Goal: Transaction & Acquisition: Purchase product/service

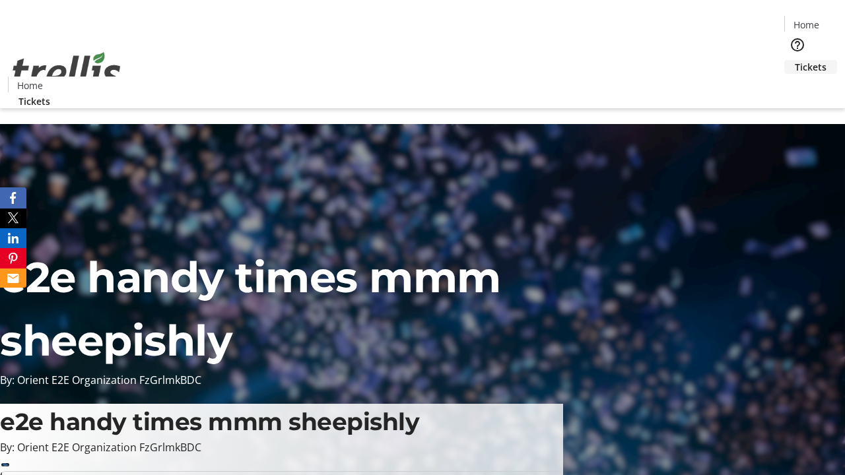
click at [795, 60] on span "Tickets" at bounding box center [811, 67] width 32 height 14
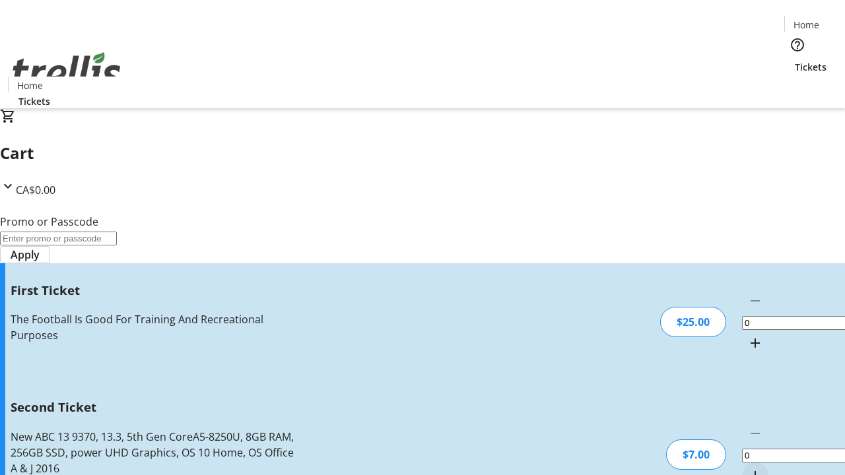
click at [747, 335] on mat-icon "Increment by one" at bounding box center [755, 343] width 16 height 16
type input "1"
click at [747, 468] on mat-icon "Increment by one" at bounding box center [755, 476] width 16 height 16
type input "2"
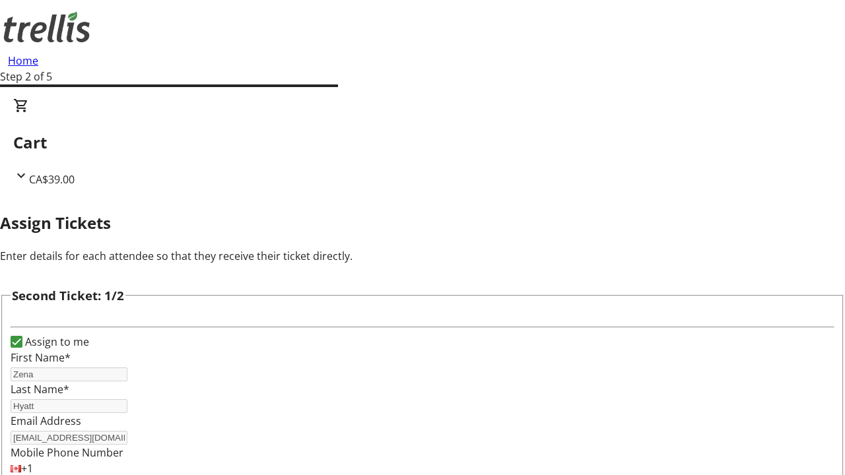
type input "Zena"
type input "Hyatt"
type input "[EMAIL_ADDRESS][DOMAIN_NAME]"
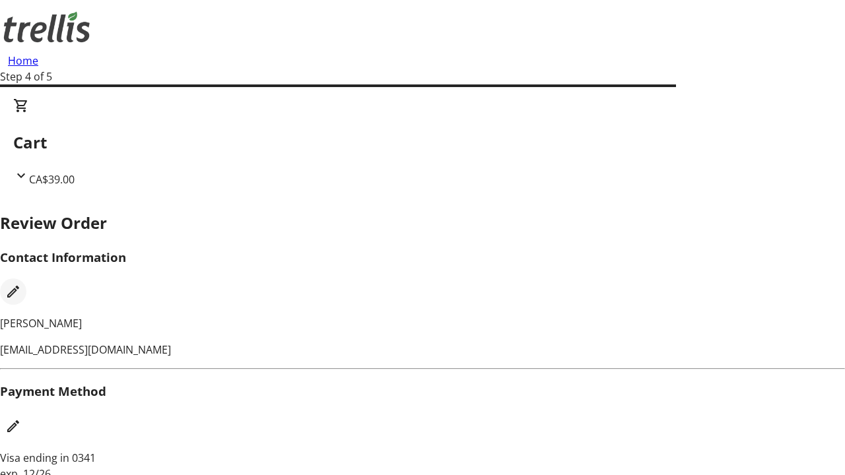
click at [21, 284] on mat-icon "Edit Contact Information" at bounding box center [13, 292] width 16 height 16
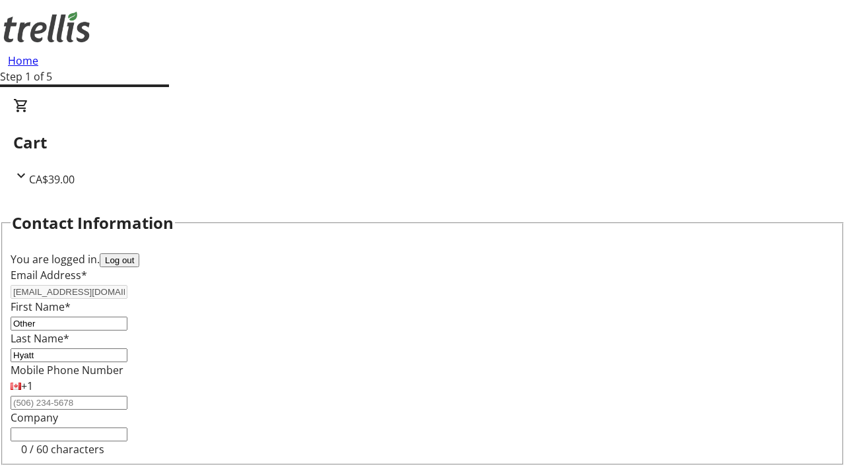
type input "Other"
type input "Name"
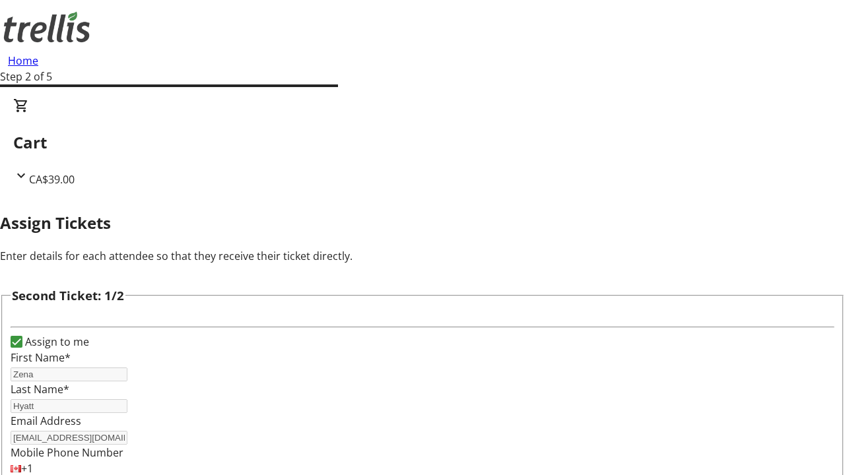
type input "New"
type input "Name"
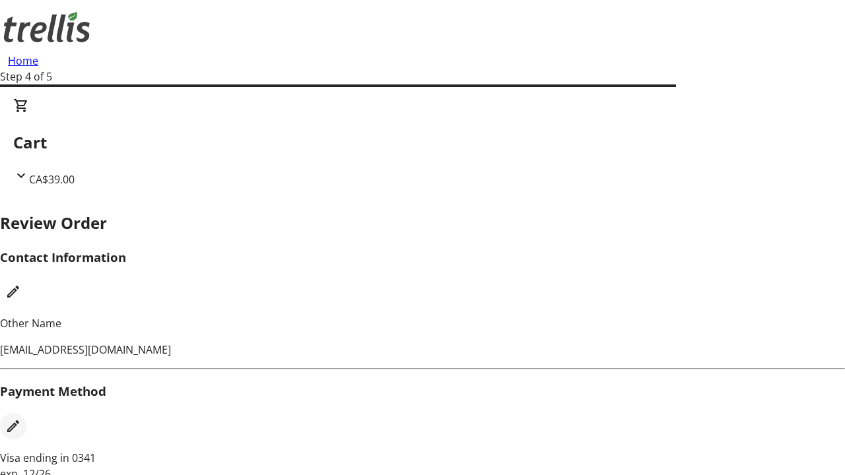
click at [21, 419] on mat-icon "Edit Payment Method" at bounding box center [13, 427] width 16 height 16
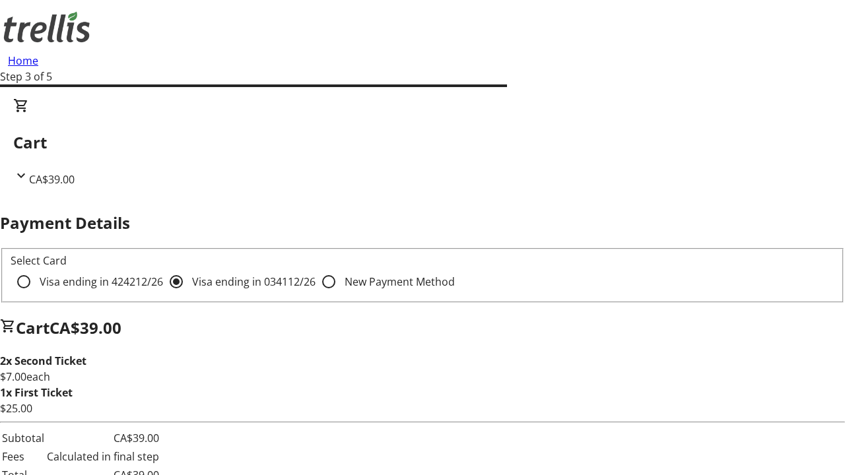
click at [37, 269] on input "Visa ending in 4242 12/26" at bounding box center [24, 282] width 26 height 26
radio input "true"
